Goal: Task Accomplishment & Management: Complete application form

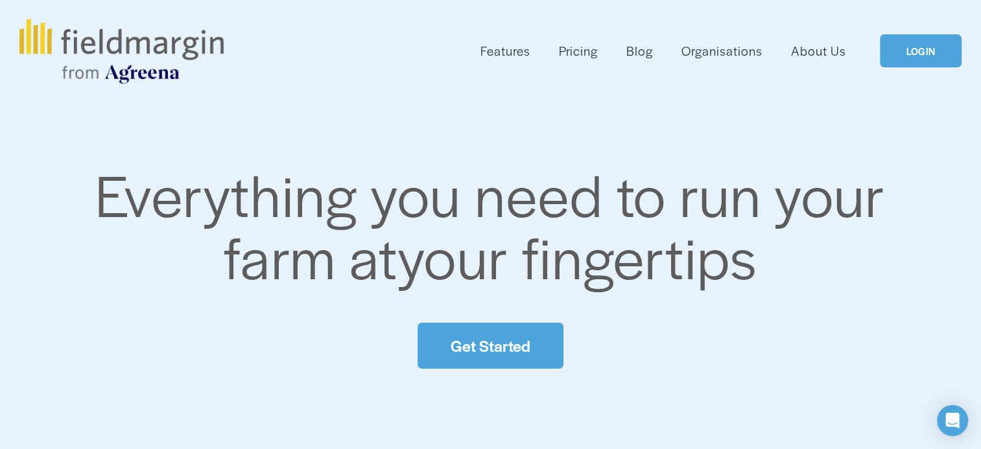
click at [0, 0] on icon at bounding box center [0, 0] width 0 height 0
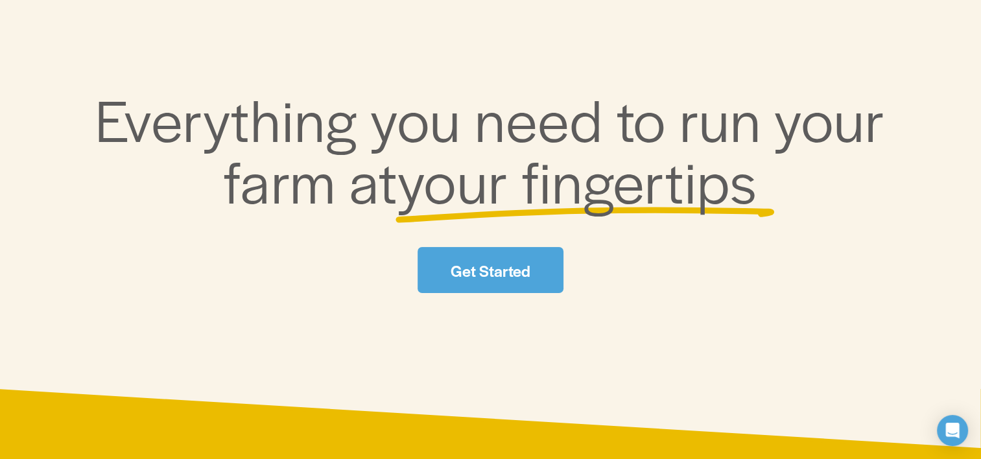
scroll to position [152, 0]
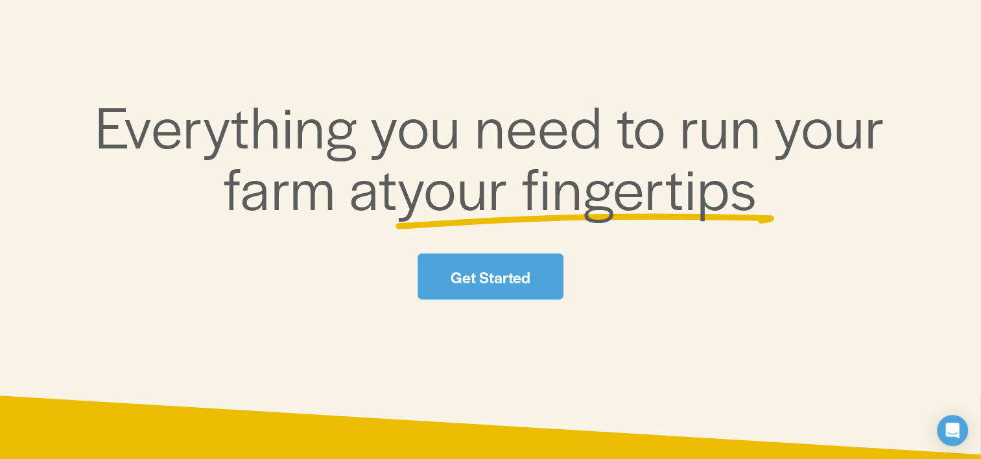
click at [494, 276] on link "Get Started" at bounding box center [490, 277] width 145 height 46
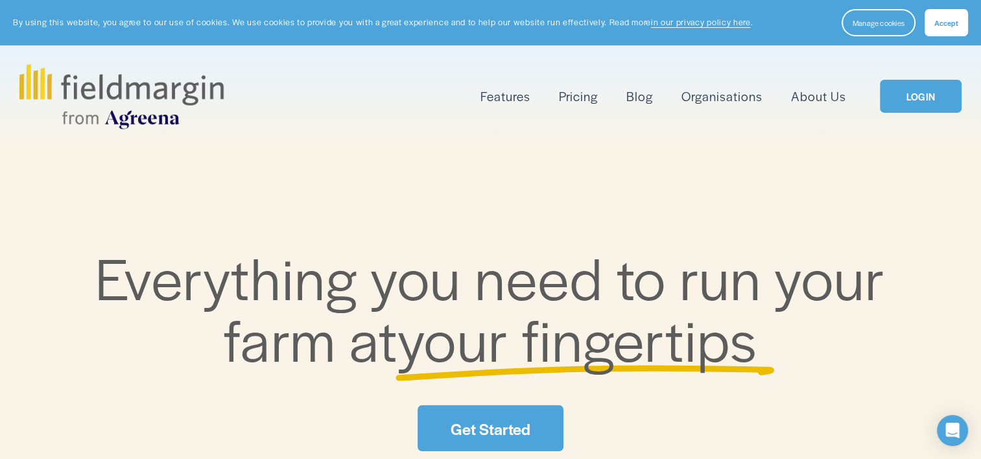
click at [899, 95] on link "LOGIN" at bounding box center [921, 96] width 82 height 33
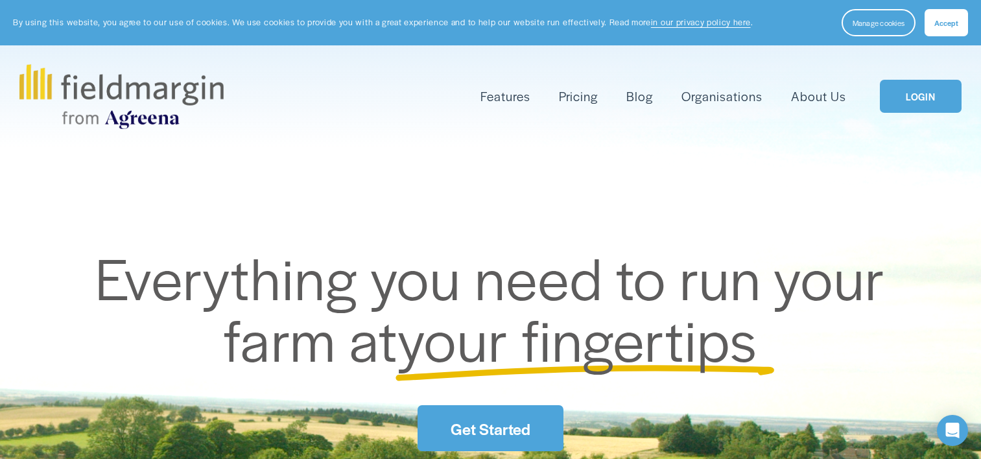
scroll to position [18, 0]
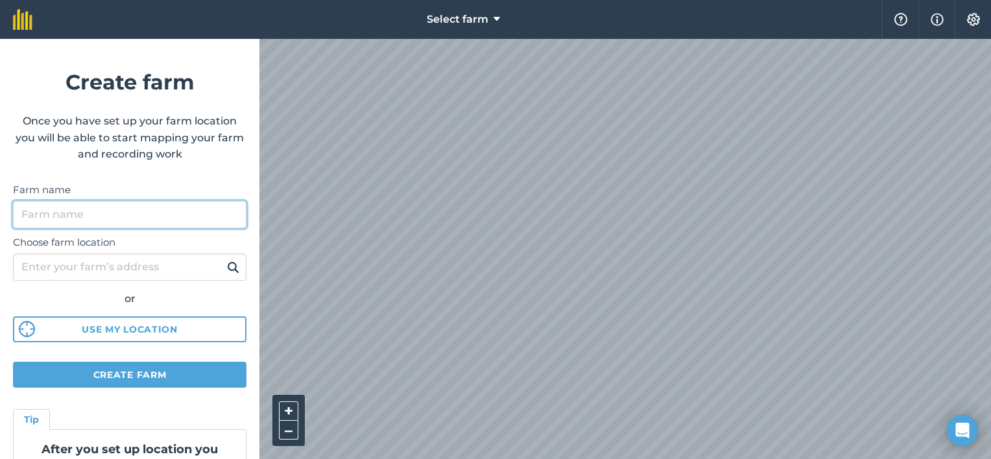
click at [116, 209] on input "Farm name" at bounding box center [129, 214] width 233 height 27
click at [223, 259] on button at bounding box center [233, 267] width 20 height 17
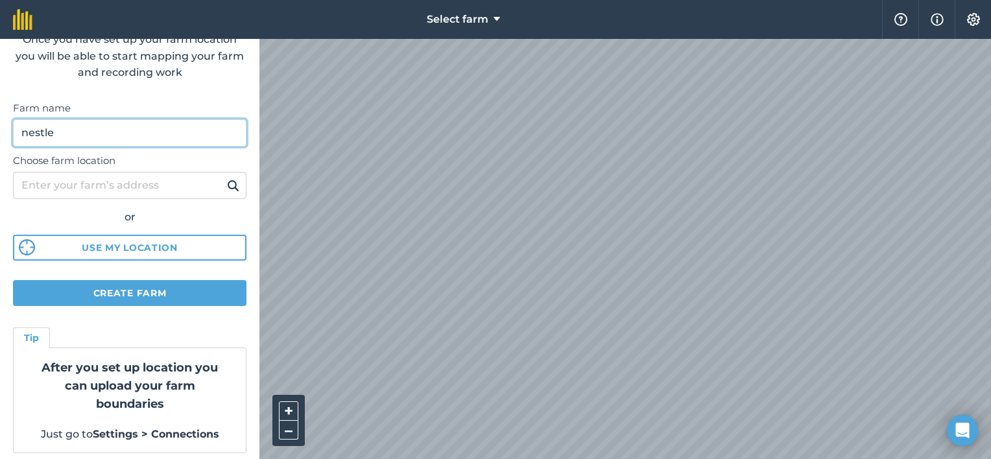
scroll to position [88, 0]
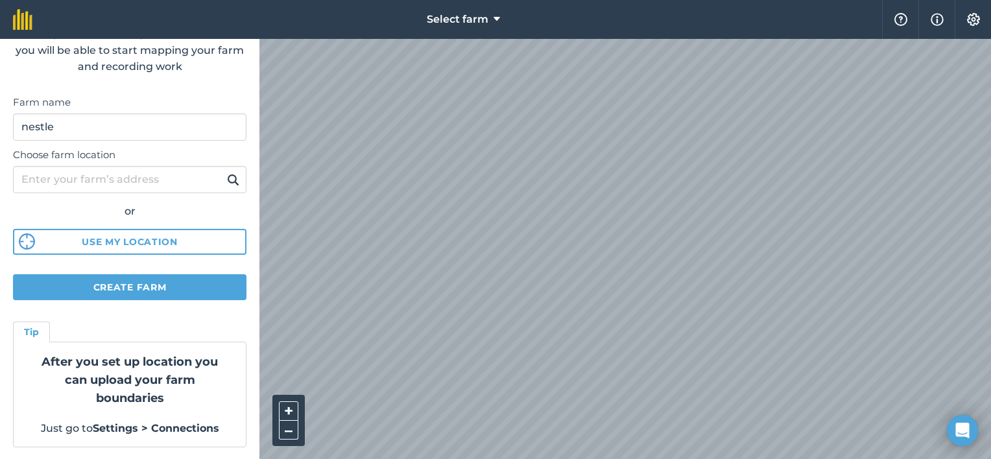
click at [111, 383] on strong "After you set up location you can upload your farm boundaries" at bounding box center [129, 380] width 176 height 51
click at [108, 127] on input "nestle" at bounding box center [129, 126] width 233 height 27
type input "VARTRUST"
click at [223, 171] on button at bounding box center [233, 179] width 20 height 17
click at [122, 179] on input "Choose farm location" at bounding box center [129, 179] width 233 height 27
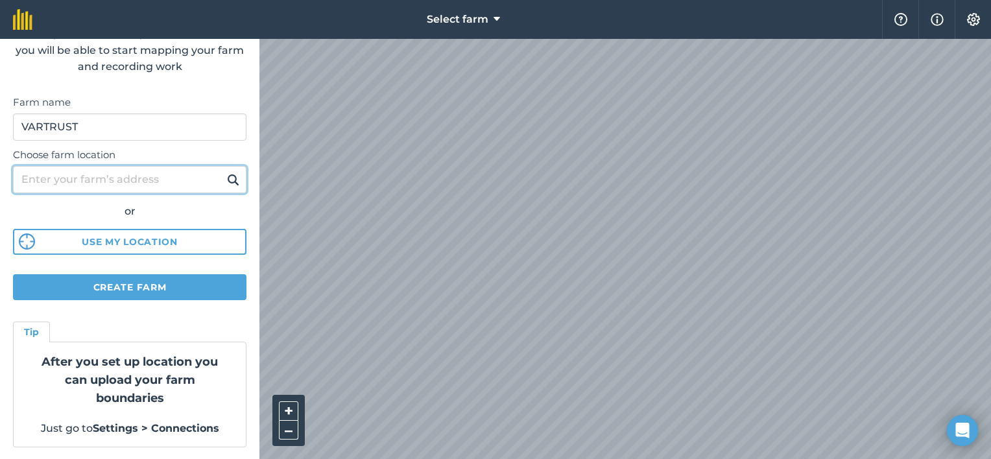
scroll to position [0, 0]
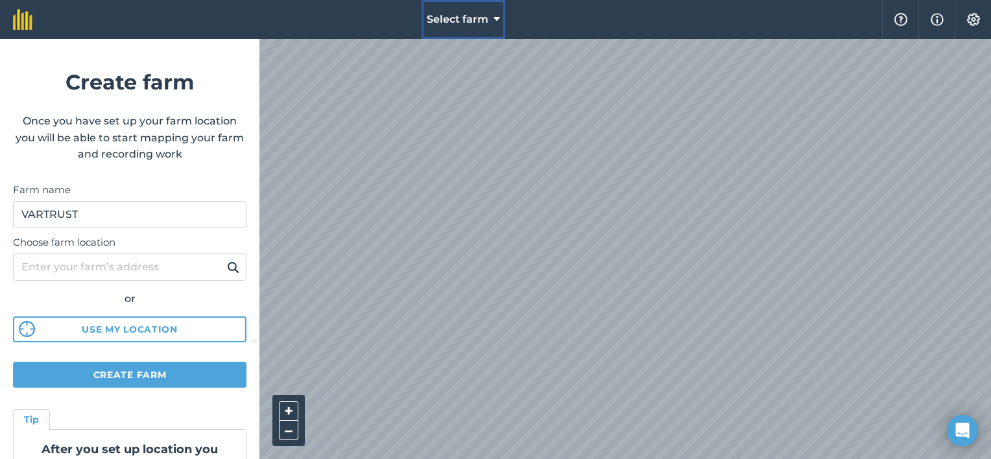
click at [470, 16] on span "Select farm" at bounding box center [458, 20] width 62 height 16
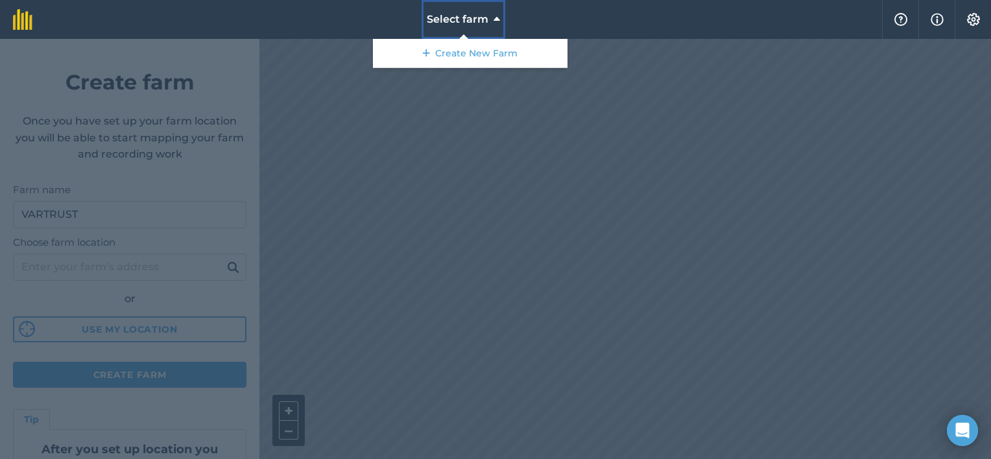
click at [470, 16] on span "Select farm" at bounding box center [458, 20] width 62 height 16
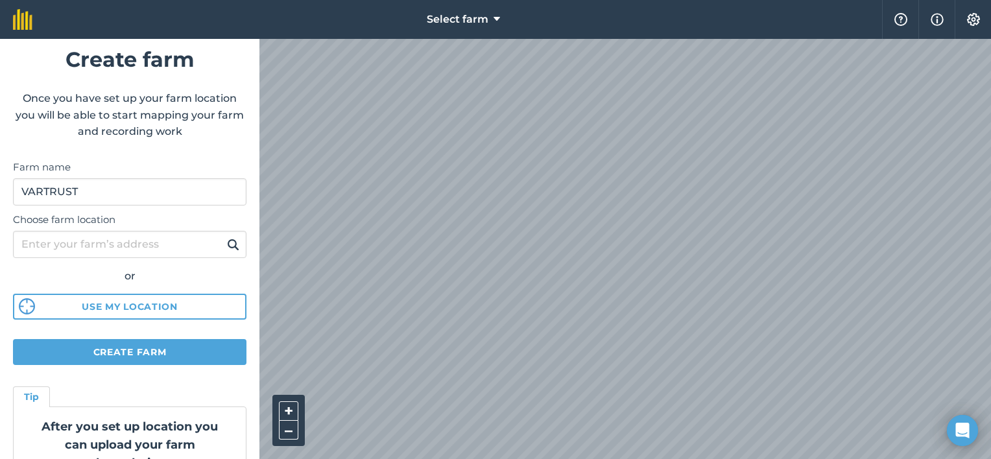
scroll to position [41, 0]
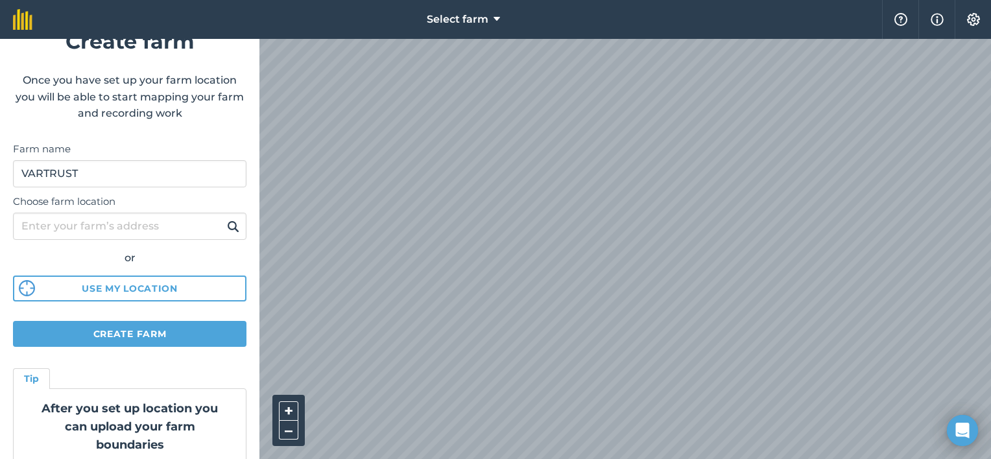
click at [2, 39] on div "Select farm Help Info Settings Create farm Once you have set up your farm locat…" at bounding box center [495, 19] width 991 height 39
click at [132, 229] on input "Choose farm location" at bounding box center [129, 226] width 233 height 27
type input "9"
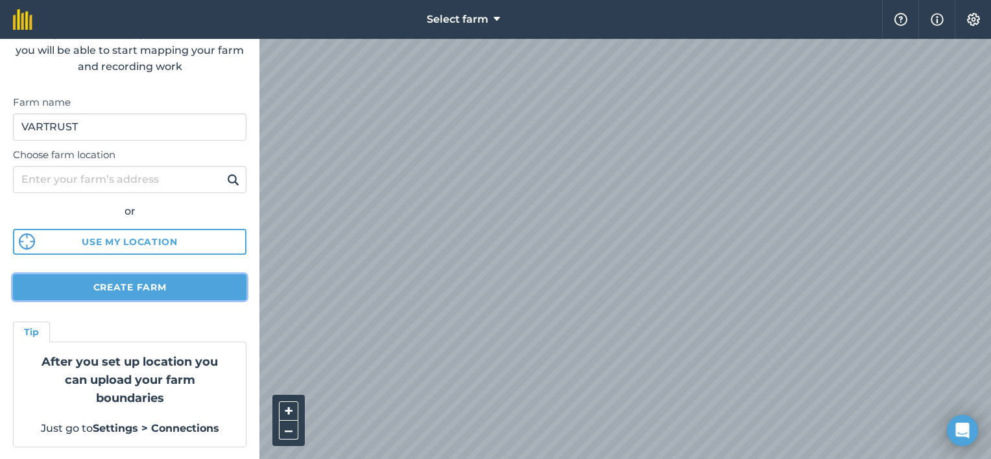
click at [145, 294] on button "Create farm" at bounding box center [129, 287] width 233 height 26
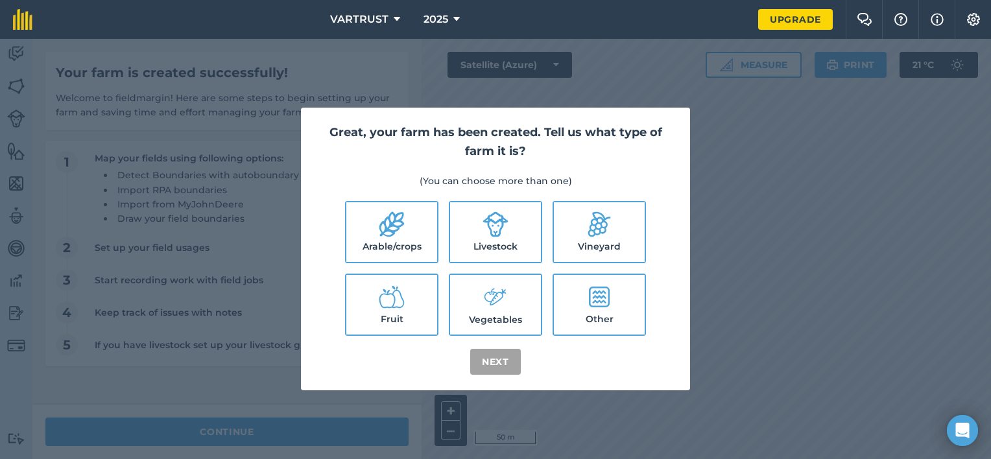
click at [397, 309] on icon at bounding box center [392, 297] width 26 height 26
checkbox input "true"
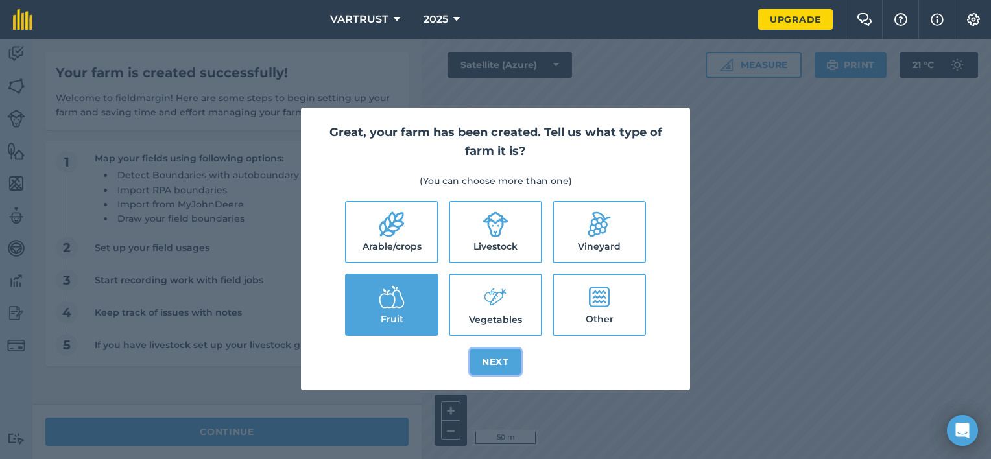
click at [502, 360] on button "Next" at bounding box center [495, 362] width 51 height 26
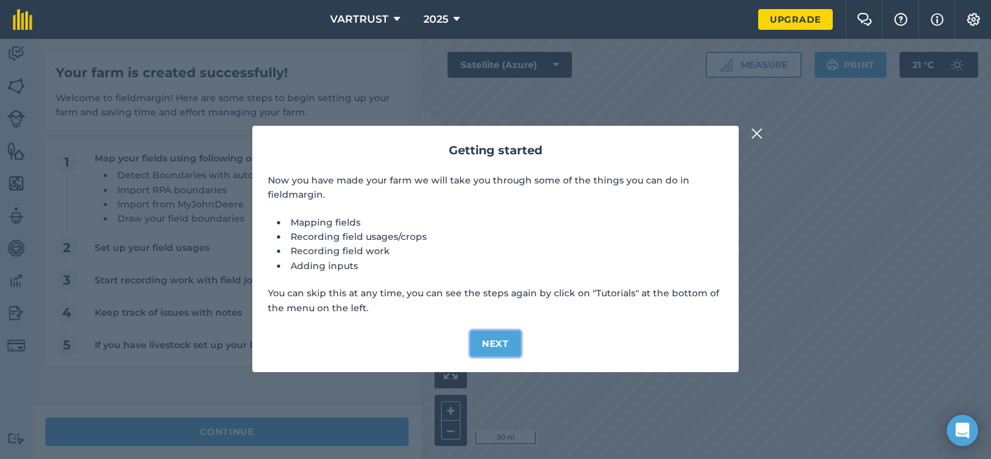
click at [496, 340] on button "Next" at bounding box center [495, 344] width 51 height 26
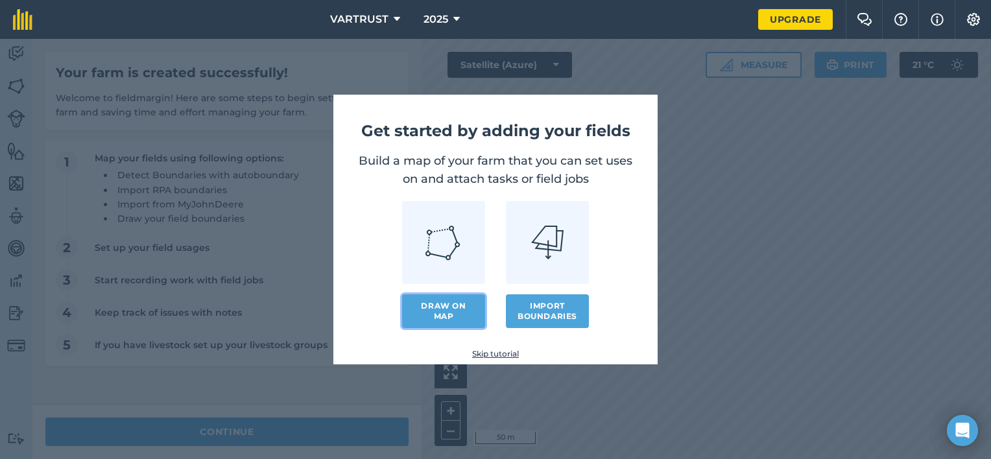
click at [451, 315] on link "Draw on map" at bounding box center [443, 311] width 83 height 34
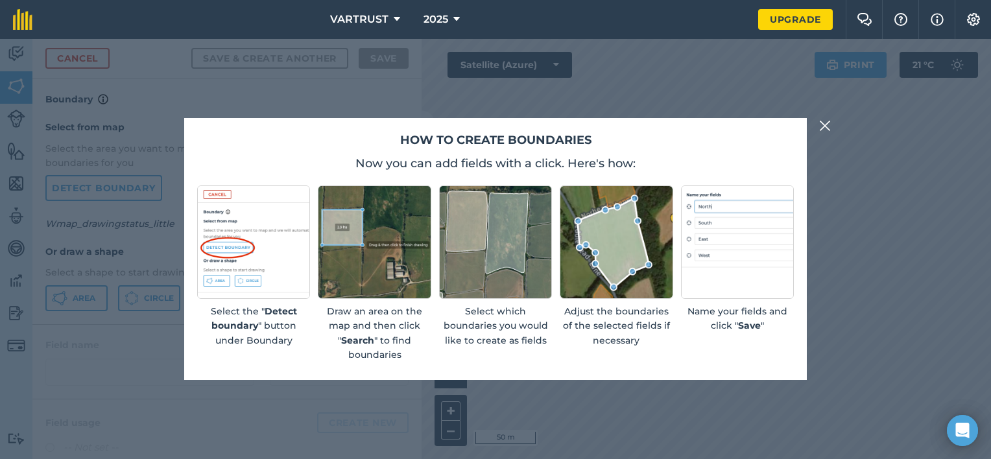
click at [830, 119] on div "How to create boundaries Now you can add fields with a click. Here's how: Selec…" at bounding box center [495, 249] width 991 height 420
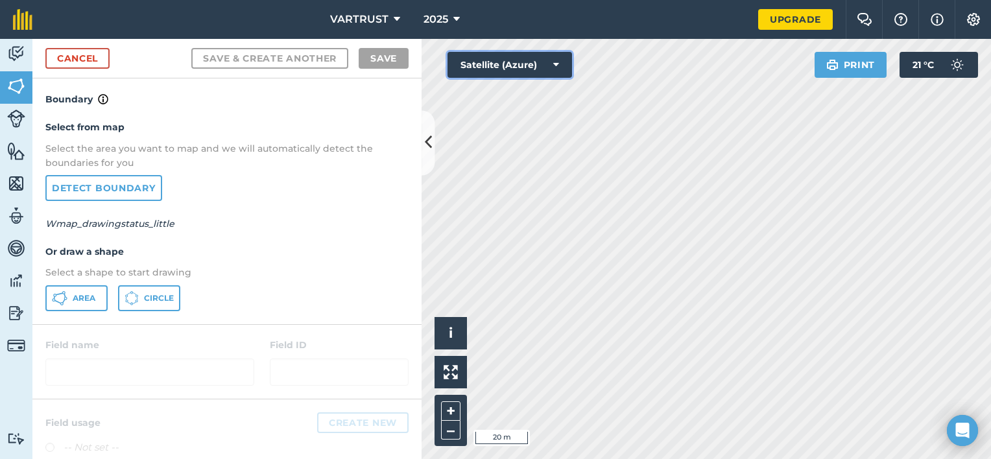
click at [511, 68] on button "Satellite (Azure)" at bounding box center [509, 65] width 124 height 26
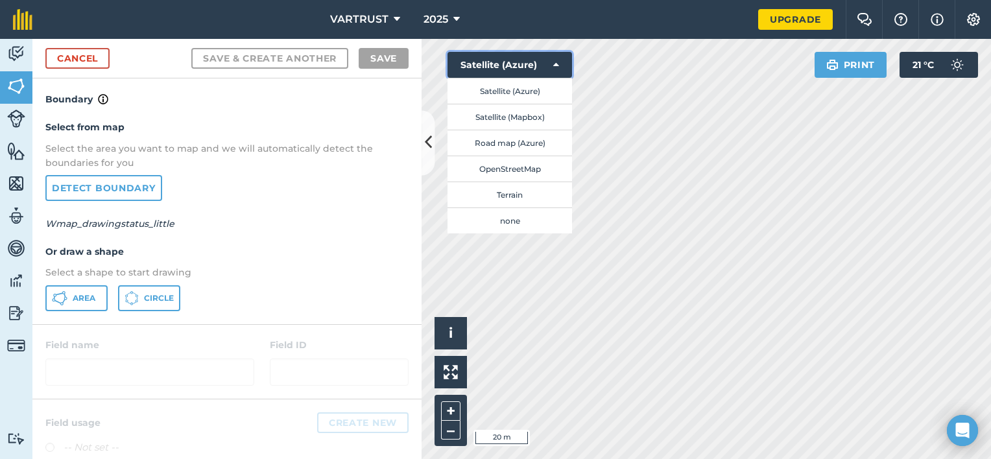
click at [511, 68] on button "Satellite (Azure)" at bounding box center [509, 65] width 124 height 26
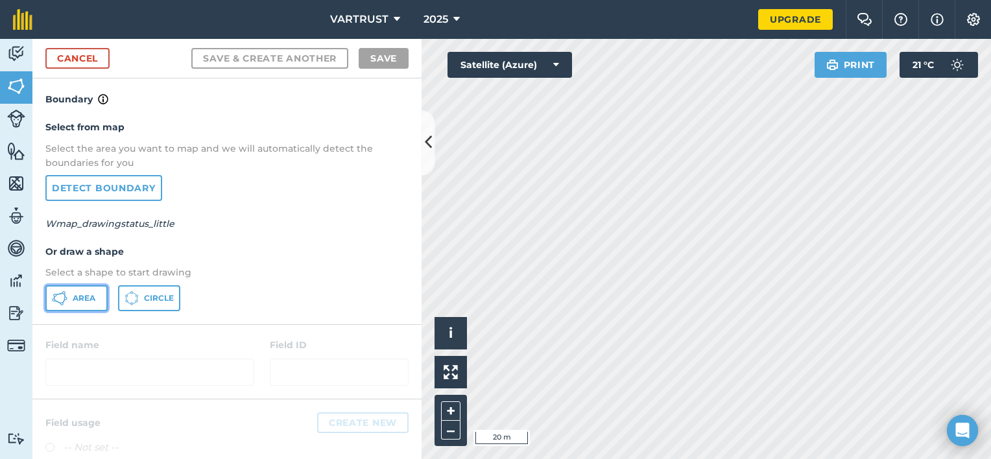
click at [81, 302] on span "Area" at bounding box center [84, 298] width 23 height 10
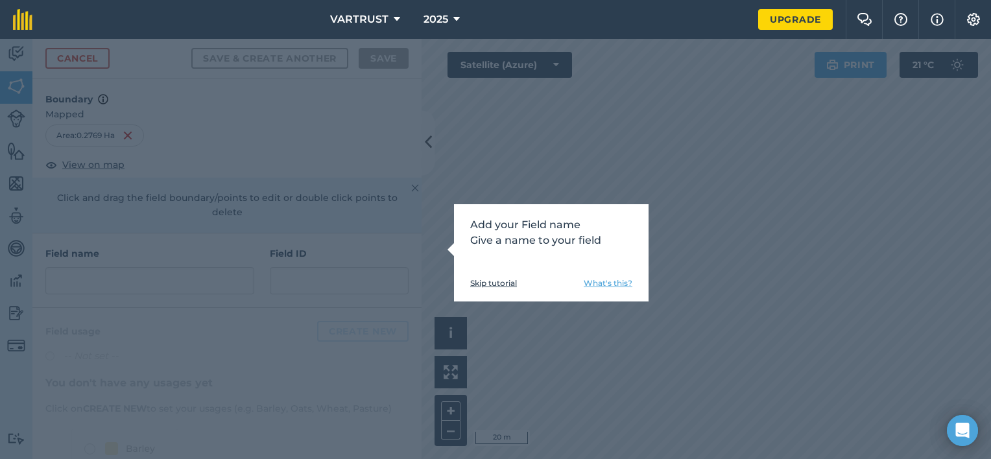
click at [558, 235] on p "Add your Field name Give a name to your field" at bounding box center [551, 232] width 162 height 31
click at [533, 220] on p "Add your Field name Give a name to your field" at bounding box center [551, 232] width 162 height 31
click at [610, 279] on link "What's this?" at bounding box center [608, 283] width 49 height 10
click at [344, 320] on div "Add your Field name Give a name to your field Skip tutorial What's this?" at bounding box center [495, 249] width 991 height 420
click at [604, 280] on link "What's this?" at bounding box center [608, 283] width 49 height 10
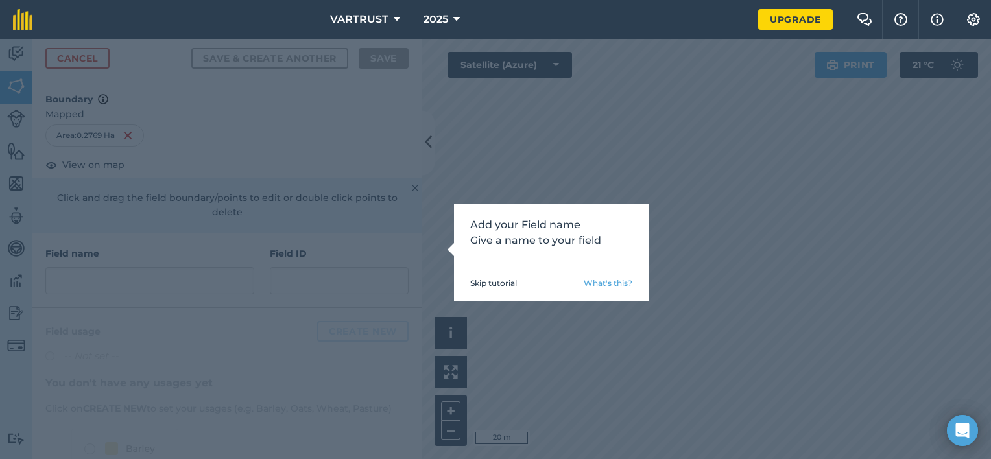
click at [501, 285] on link "Skip tutorial" at bounding box center [493, 283] width 47 height 10
